Goal: Task Accomplishment & Management: Complete application form

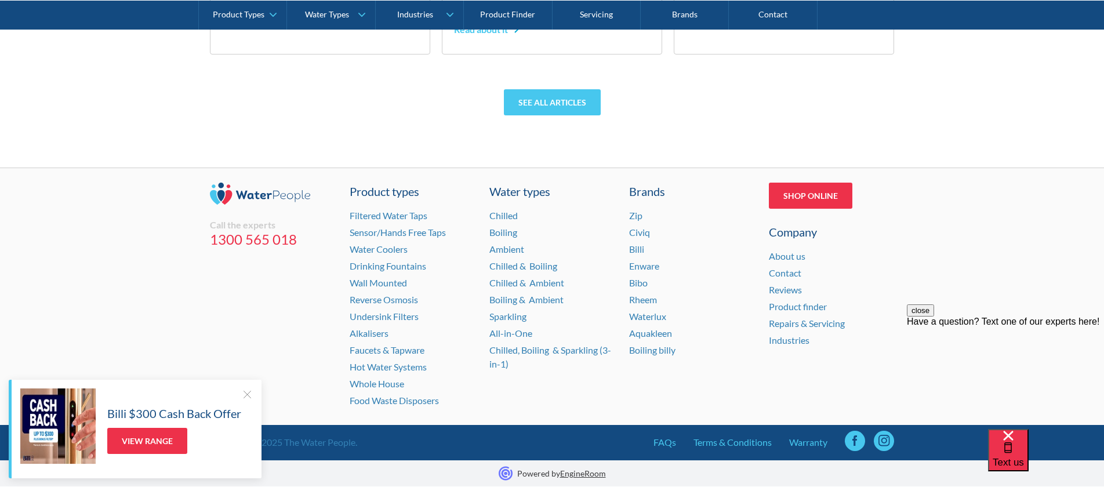
scroll to position [4287, 0]
click at [283, 287] on div "Call the experts 1300 565 018" at bounding box center [272, 297] width 125 height 228
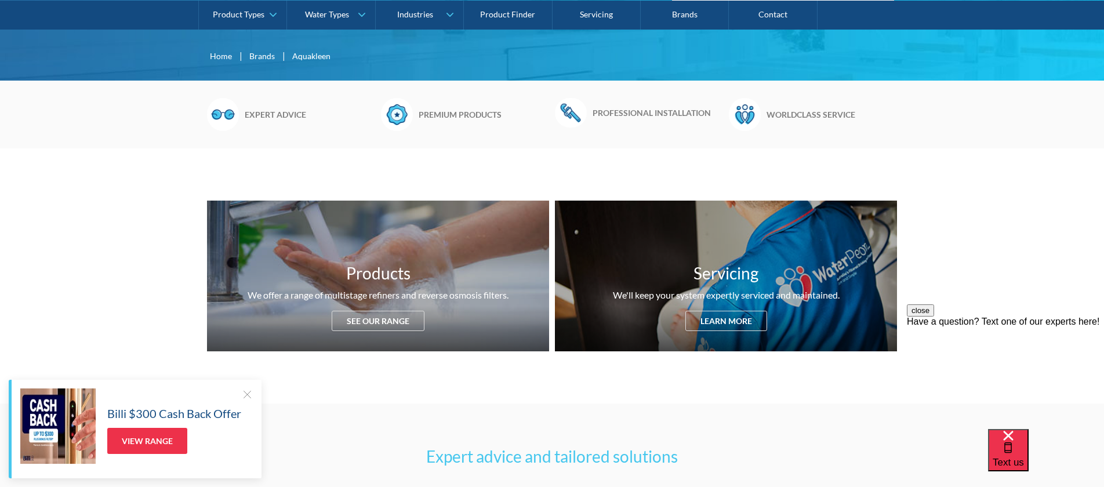
scroll to position [0, 0]
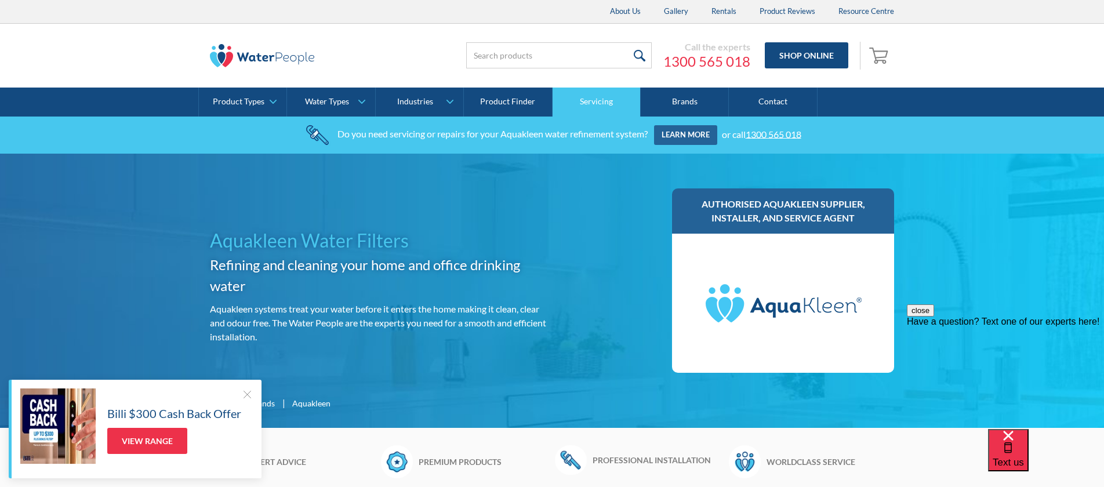
click at [600, 102] on link "Servicing" at bounding box center [597, 102] width 88 height 29
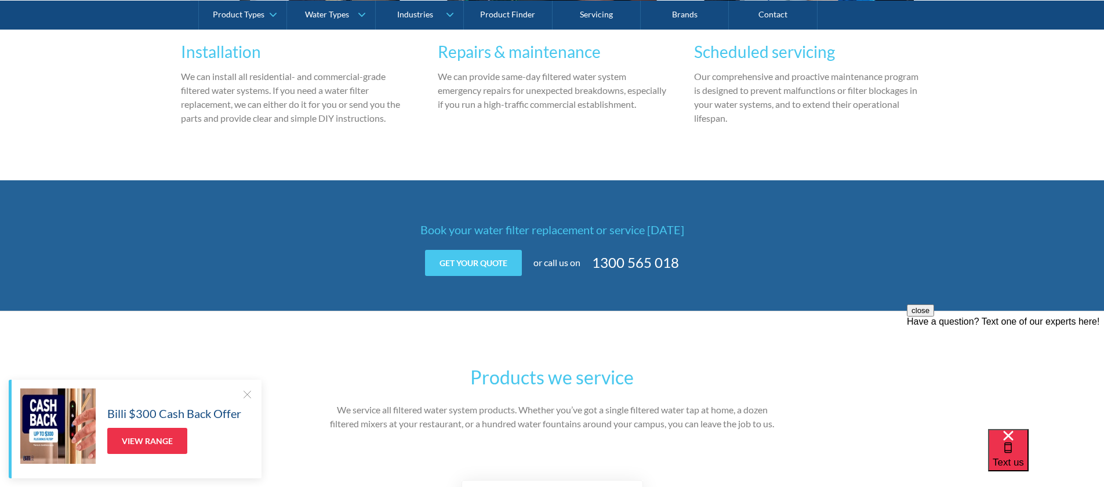
scroll to position [1513, 0]
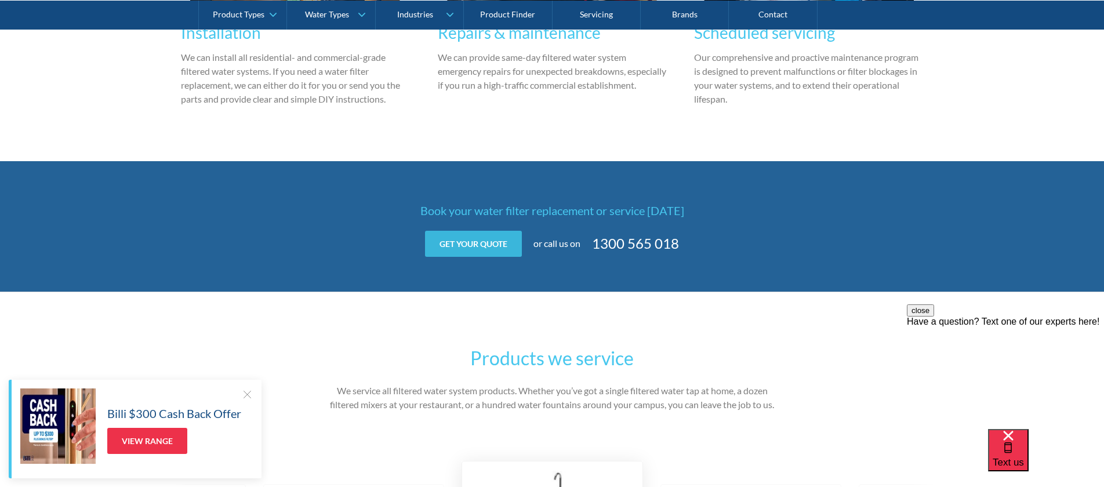
click at [470, 243] on link "Get your quote" at bounding box center [473, 244] width 97 height 26
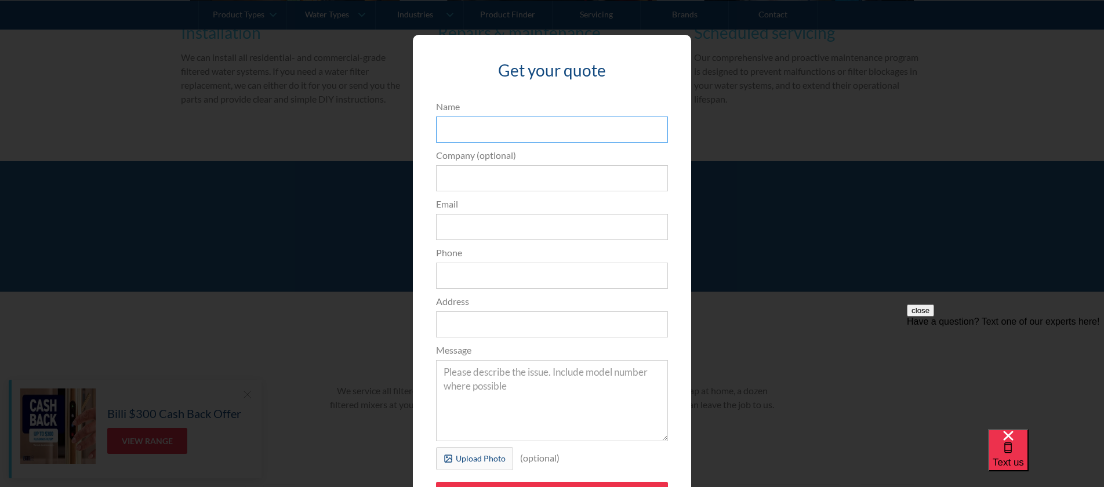
click at [477, 134] on input "Name" at bounding box center [552, 130] width 232 height 26
type input "[PERSON_NAME]"
type input "RIC Solutions"
type input "[PERSON_NAME][EMAIL_ADDRESS][DOMAIN_NAME]"
type input "0432110911"
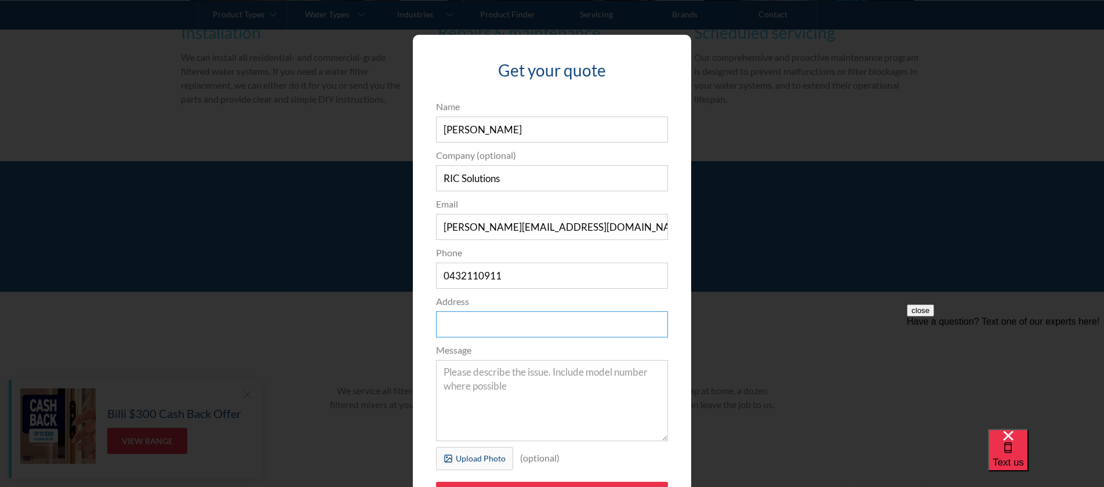
type input "[STREET_ADDRESS]"
click at [453, 378] on textarea "Message" at bounding box center [552, 400] width 232 height 81
click at [484, 457] on div "Upload Photo" at bounding box center [481, 458] width 50 height 12
click at [459, 378] on textarea "Message" at bounding box center [552, 400] width 232 height 81
type input "Send"
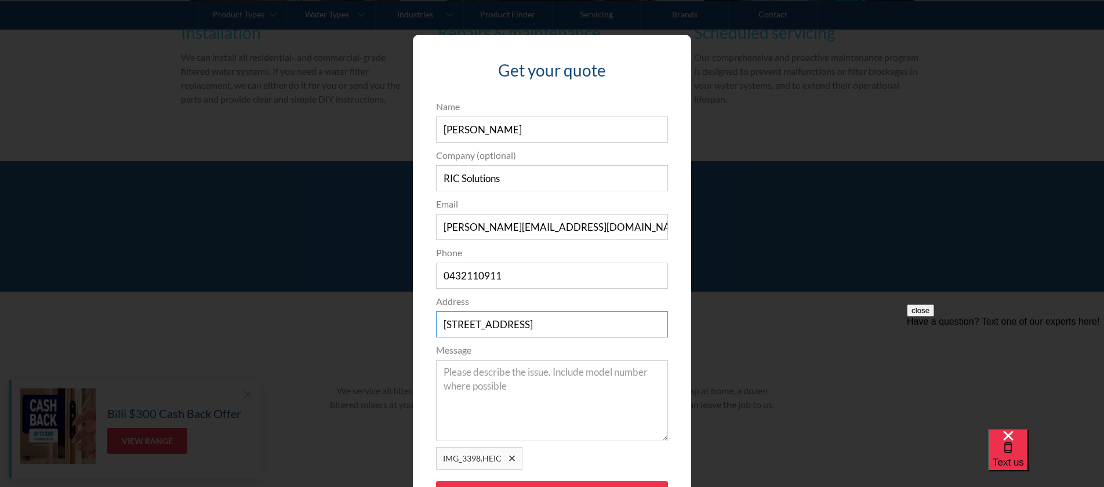
click at [509, 331] on input "[STREET_ADDRESS]" at bounding box center [552, 324] width 232 height 26
type input "[STREET_ADDRESS]"
click at [463, 376] on textarea "Message" at bounding box center [552, 400] width 232 height 81
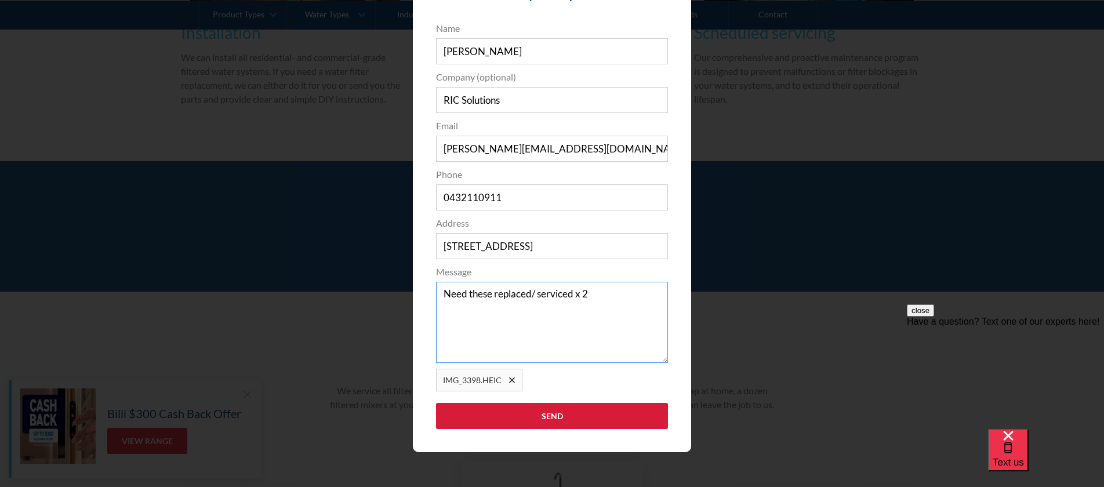
type textarea "Need these replaced/ serviced x 2"
click at [559, 418] on input "Send" at bounding box center [552, 416] width 232 height 26
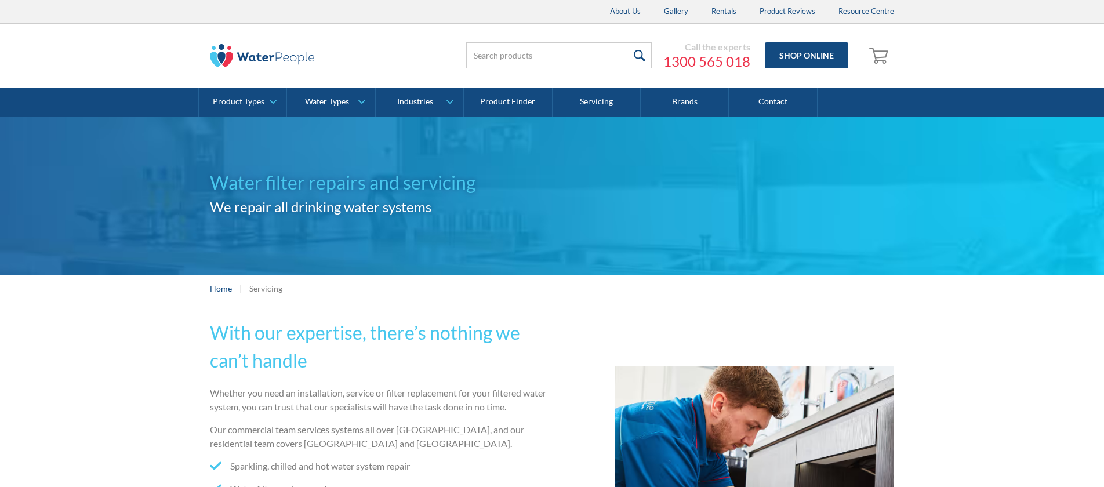
scroll to position [1513, 0]
